Goal: Information Seeking & Learning: Learn about a topic

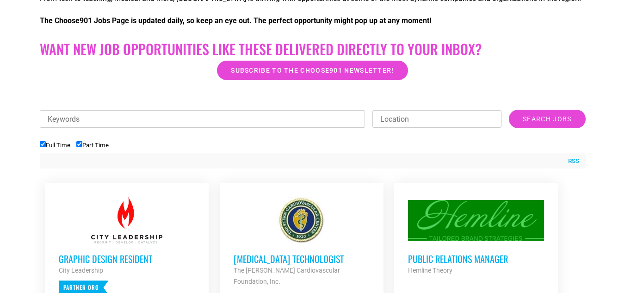
scroll to position [274, 0]
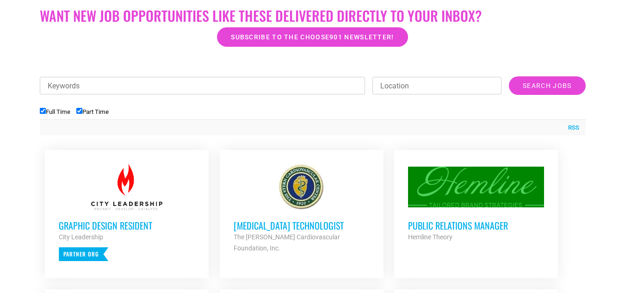
click at [82, 110] on input "Part Time" at bounding box center [79, 111] width 6 height 6
checkbox input "false"
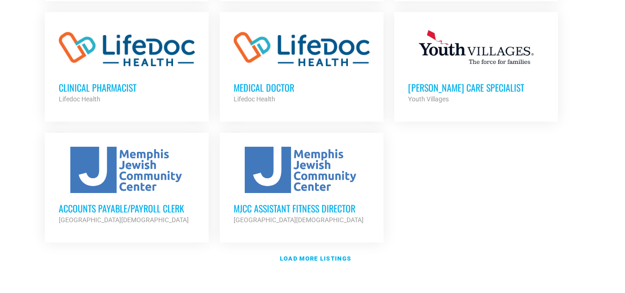
scroll to position [1072, 0]
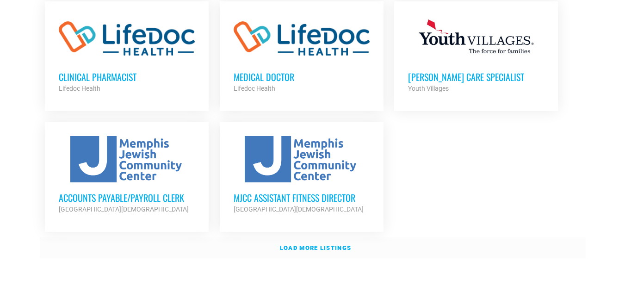
click at [303, 237] on link "Load more listings" at bounding box center [313, 247] width 546 height 21
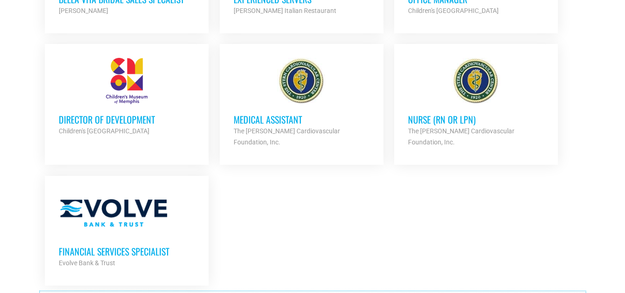
scroll to position [1959, 0]
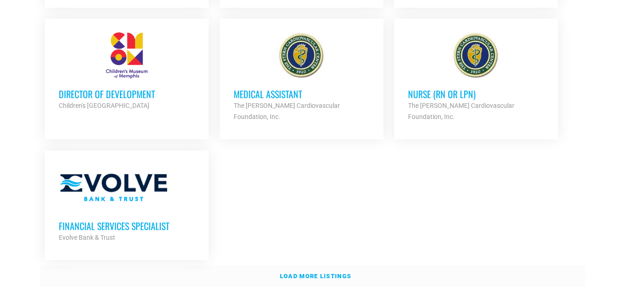
click at [311, 273] on strong "Load more listings" at bounding box center [315, 276] width 71 height 7
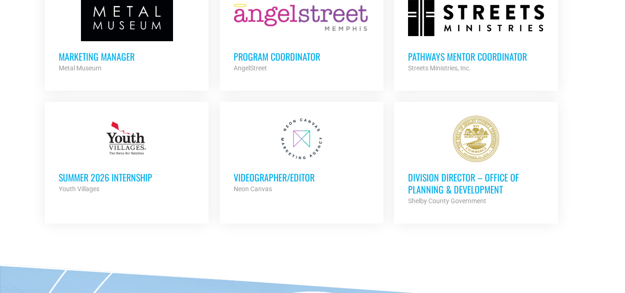
scroll to position [2413, 0]
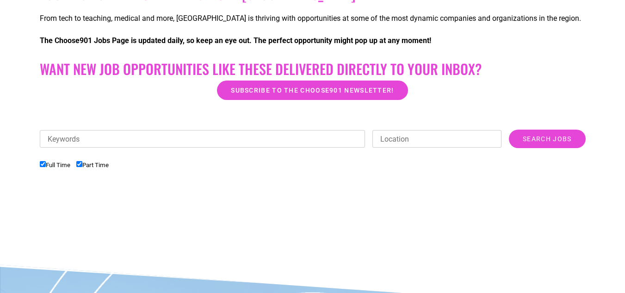
drag, startPoint x: 632, startPoint y: 65, endPoint x: 632, endPoint y: 144, distance: 79.1
click at [625, 144] on html "About Contact Us Donate Shop Blog Guides Jobs Events Get Choose901 Emails Searc…" at bounding box center [312, 168] width 625 height 778
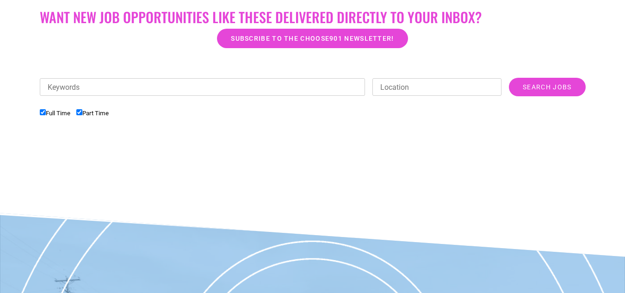
scroll to position [274, 0]
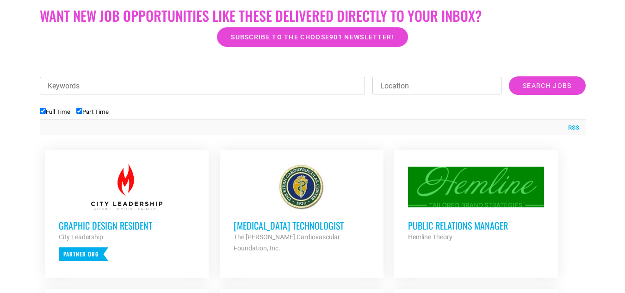
click at [80, 109] on input "Part Time" at bounding box center [79, 111] width 6 height 6
checkbox input "false"
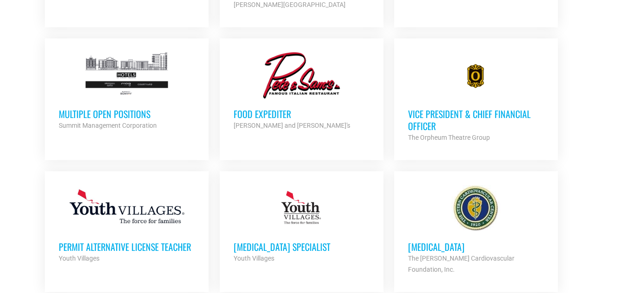
scroll to position [774, 0]
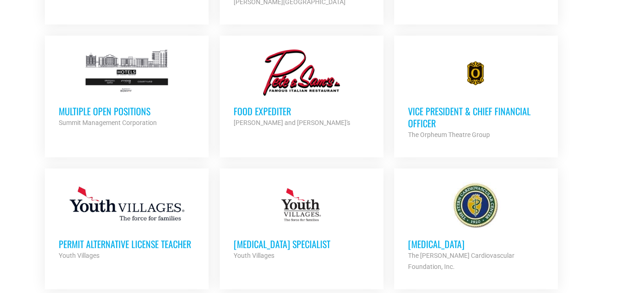
click at [143, 105] on h3 "Multiple Open Positions" at bounding box center [127, 111] width 136 height 12
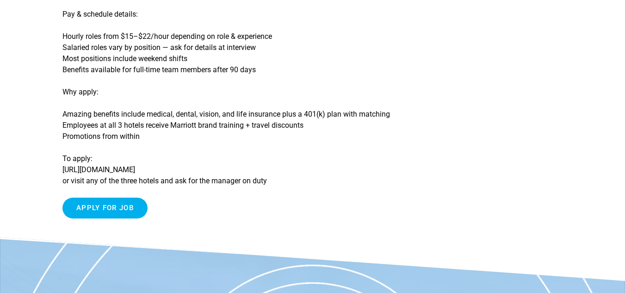
scroll to position [274, 0]
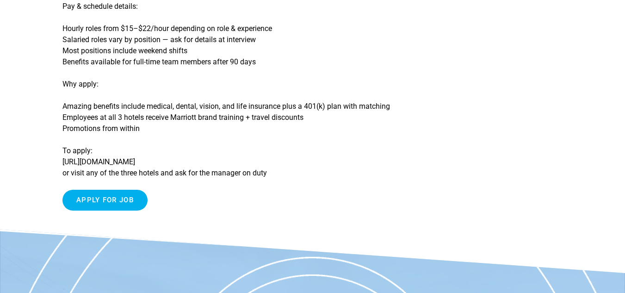
click at [60, 164] on article "Multiple Open Positions Multiple roles open in Housekeeping, Maintenance, Front…" at bounding box center [312, 7] width 625 height 445
drag, startPoint x: 60, startPoint y: 164, endPoint x: 159, endPoint y: 161, distance: 99.1
click at [159, 161] on article "Multiple Open Positions Multiple roles open in Housekeeping, Maintenance, Front…" at bounding box center [312, 7] width 625 height 445
click at [159, 161] on p "To apply: https://jobs.lever.co/summitmgmt-corp or visit any of the three hotel…" at bounding box center [231, 161] width 339 height 33
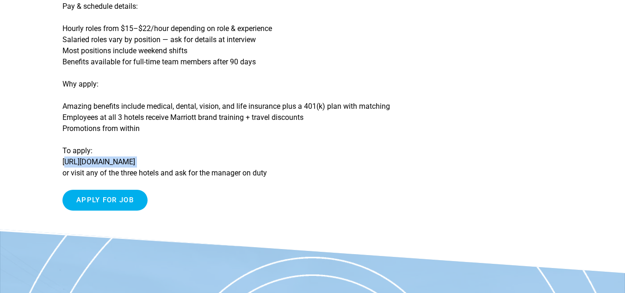
click at [159, 161] on p "To apply: https://jobs.lever.co/summitmgmt-corp or visit any of the three hotel…" at bounding box center [231, 161] width 339 height 33
click at [128, 237] on body "About Contact Us Donate Shop Blog Guides Jobs Events Get Choose901 Emails Searc…" at bounding box center [312, 124] width 625 height 796
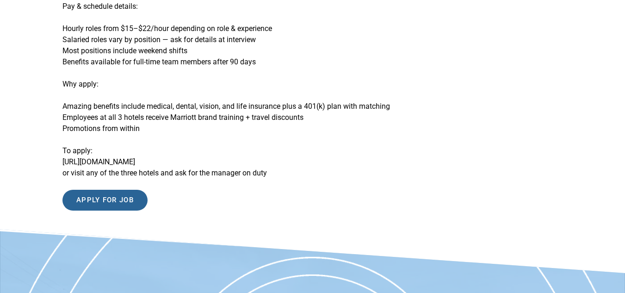
click at [107, 198] on input "Apply for job" at bounding box center [104, 200] width 85 height 21
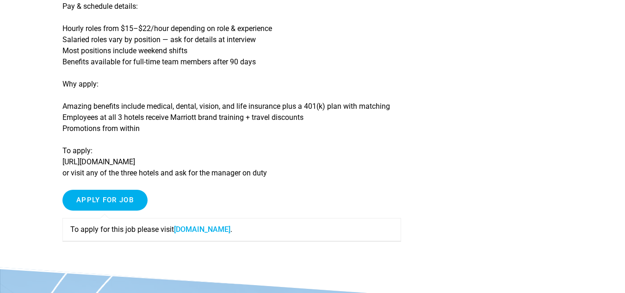
click at [192, 228] on link "www.summitmgmtcorp.com" at bounding box center [202, 229] width 56 height 9
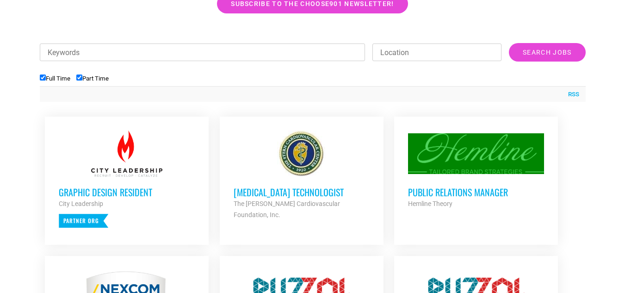
scroll to position [324, 0]
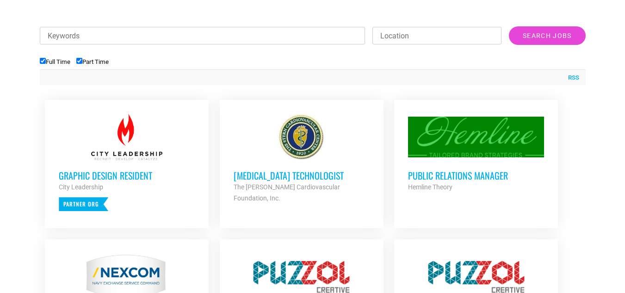
click at [82, 61] on input "Part Time" at bounding box center [79, 61] width 6 height 6
checkbox input "false"
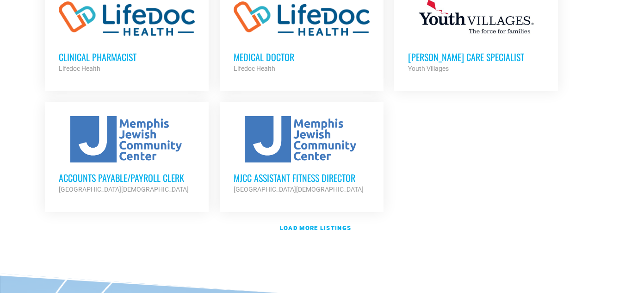
scroll to position [1098, 0]
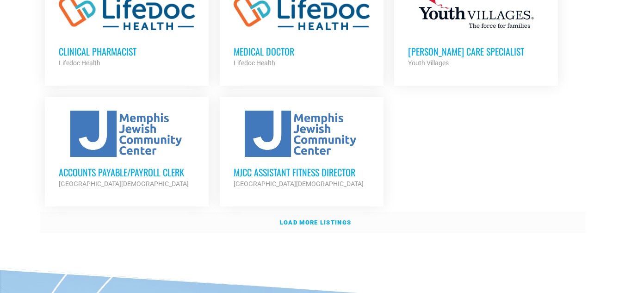
click at [291, 219] on strong "Load more listings" at bounding box center [315, 222] width 71 height 7
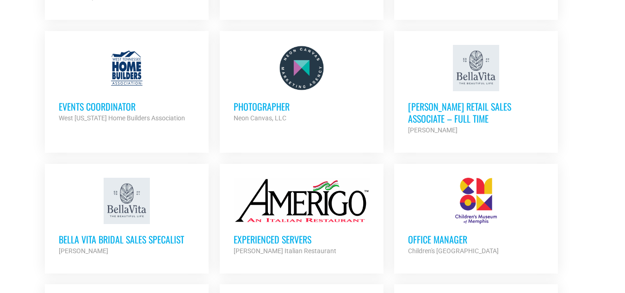
scroll to position [1689, 0]
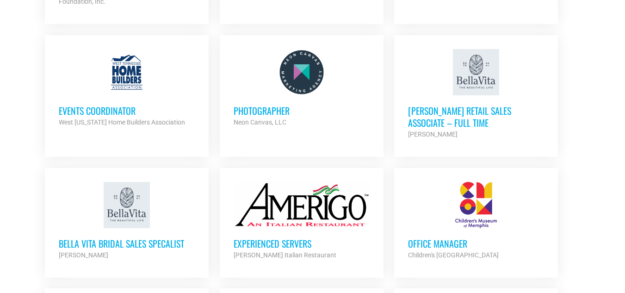
click at [441, 237] on h3 "Office Manager" at bounding box center [476, 243] width 136 height 12
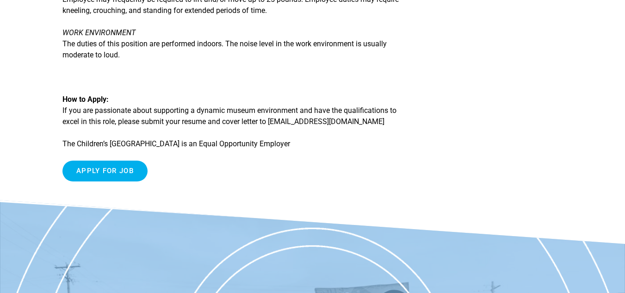
scroll to position [1220, 0]
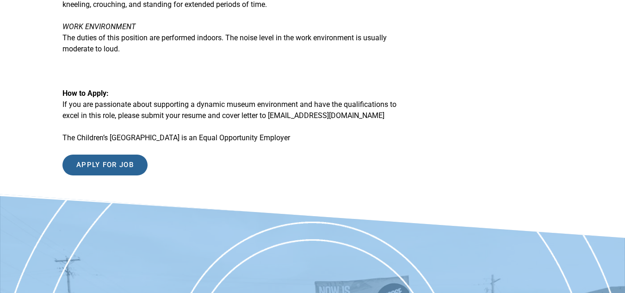
click at [92, 173] on input "Apply for job" at bounding box center [104, 165] width 85 height 21
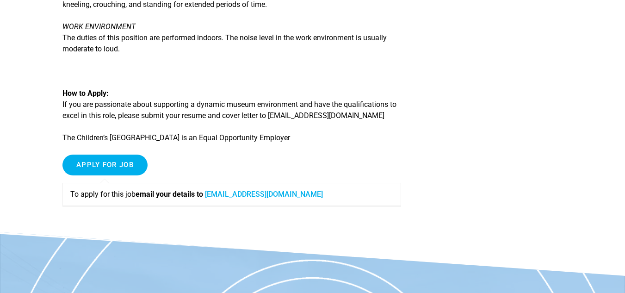
click at [240, 199] on link "jobs@cmom.com" at bounding box center [264, 194] width 118 height 9
click at [319, 188] on div "Apply for job To apply for this job email your details to jobs@cmom.com" at bounding box center [231, 184] width 339 height 59
drag, startPoint x: 336, startPoint y: 126, endPoint x: 270, endPoint y: 130, distance: 66.7
click at [270, 121] on p "How to Apply: If you are passionate about supporting a dynamic museum environme…" at bounding box center [231, 104] width 339 height 33
copy p "jobs@cmom.com"
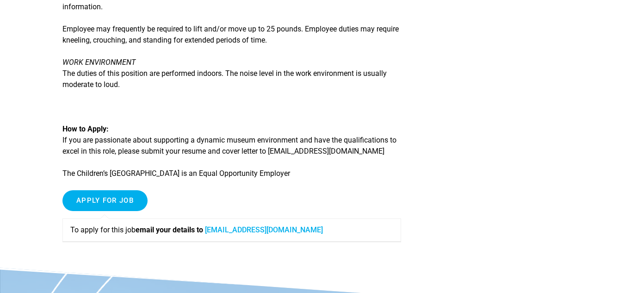
scroll to position [1197, 0]
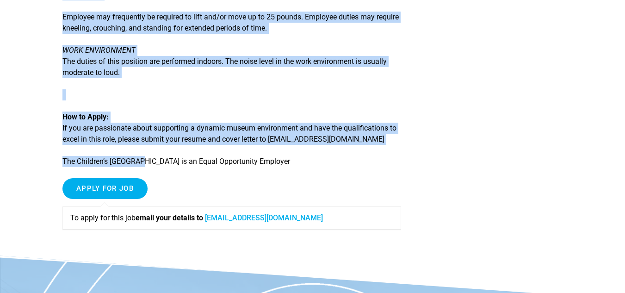
drag, startPoint x: 58, startPoint y: 175, endPoint x: 144, endPoint y: 173, distance: 86.1
click at [144, 167] on p "The Children’s Museum of Memphis is an Equal Opportunity Employer" at bounding box center [231, 161] width 339 height 11
drag, startPoint x: 62, startPoint y: 174, endPoint x: 103, endPoint y: 172, distance: 41.2
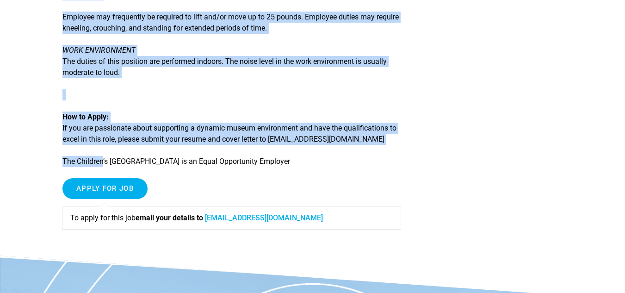
click at [103, 167] on p "The Children’s Museum of Memphis is an Equal Opportunity Employer" at bounding box center [231, 161] width 339 height 11
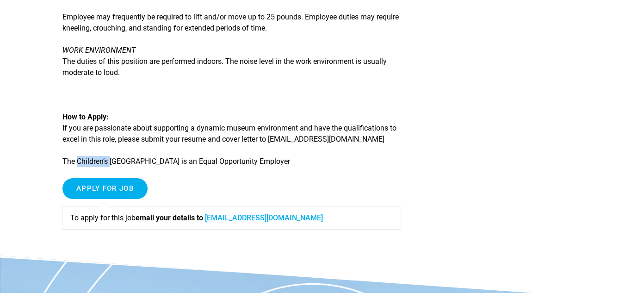
click at [103, 167] on p "The Children’s Museum of Memphis is an Equal Opportunity Employer" at bounding box center [231, 161] width 339 height 11
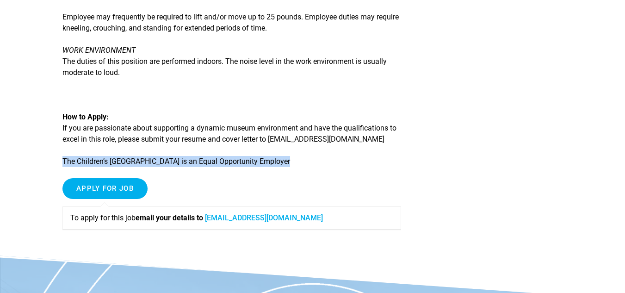
click at [103, 167] on p "The Children’s Museum of Memphis is an Equal Opportunity Employer" at bounding box center [231, 161] width 339 height 11
click at [75, 167] on p "The Children’s Museum of Memphis is an Equal Opportunity Employer" at bounding box center [231, 161] width 339 height 11
drag, startPoint x: 63, startPoint y: 172, endPoint x: 181, endPoint y: 171, distance: 117.6
click at [181, 167] on p "The Children’s Museum of Memphis is an Equal Opportunity Employer" at bounding box center [231, 161] width 339 height 11
copy p "The Children’s Museum of Memphis"
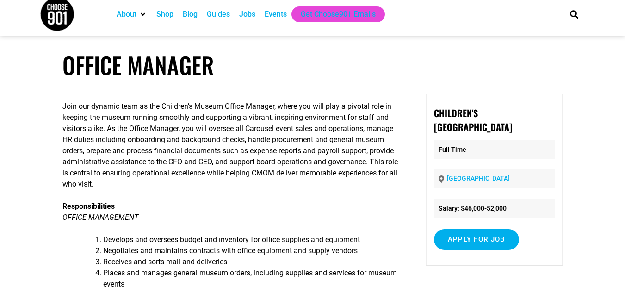
scroll to position [0, 0]
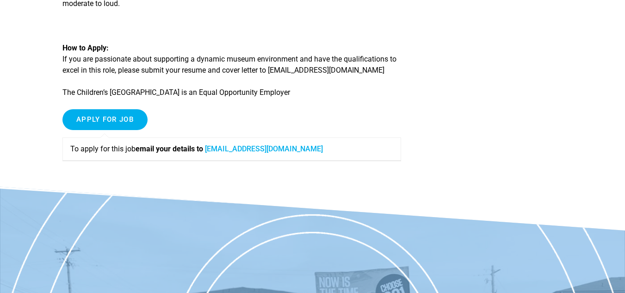
scroll to position [1269, 0]
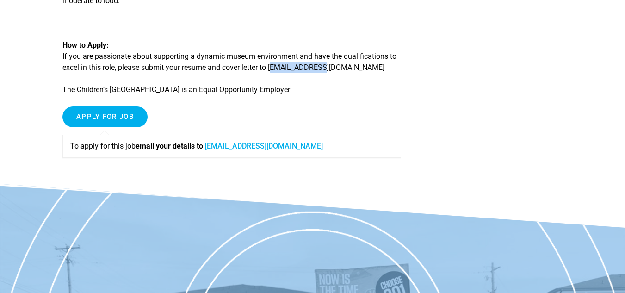
drag, startPoint x: 328, startPoint y: 79, endPoint x: 271, endPoint y: 79, distance: 57.4
click at [271, 73] on p "How to Apply: If you are passionate about supporting a dynamic museum environme…" at bounding box center [231, 56] width 339 height 33
copy p "jobs@cmom.com"
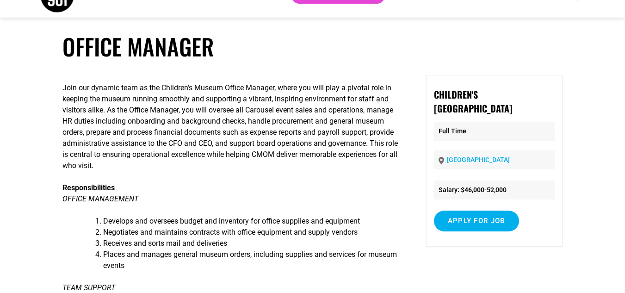
scroll to position [18, 0]
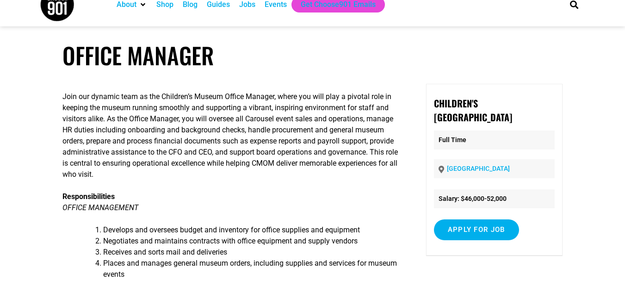
click at [276, 52] on h1 "Office Manager" at bounding box center [312, 55] width 500 height 27
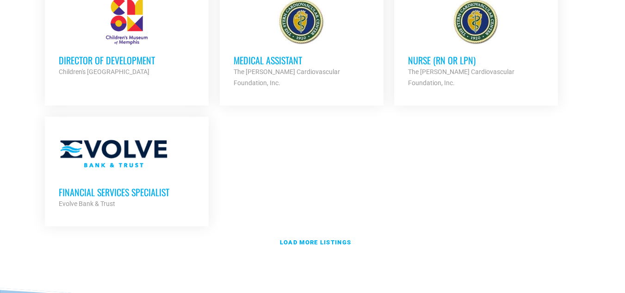
scroll to position [1950, 0]
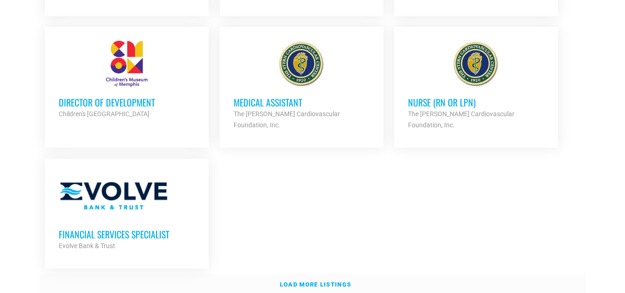
click at [307, 281] on strong "Load more listings" at bounding box center [315, 284] width 71 height 7
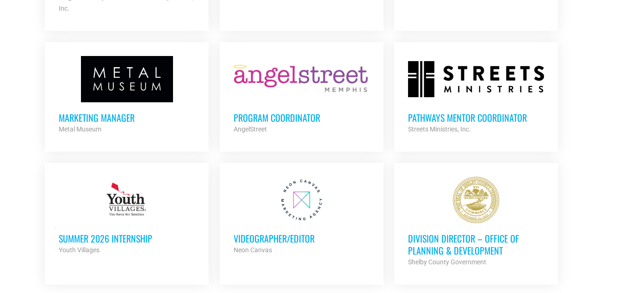
scroll to position [2352, 0]
